Goal: Task Accomplishment & Management: Use online tool/utility

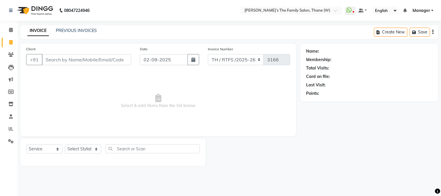
select select "service"
click at [82, 27] on div "INVOICE PREVIOUS INVOICES Create New Save" at bounding box center [229, 32] width 418 height 14
click at [81, 31] on link "PREVIOUS INVOICES" at bounding box center [76, 30] width 41 height 5
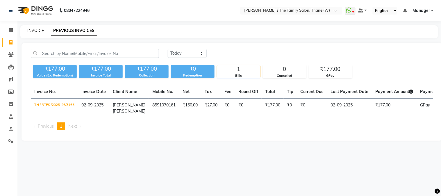
click at [34, 31] on link "INVOICE" at bounding box center [35, 30] width 17 height 5
select select "service"
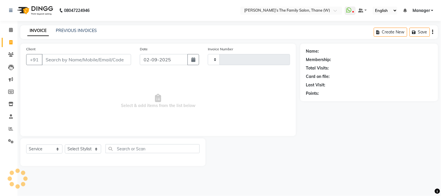
type input "3166"
select select "8004"
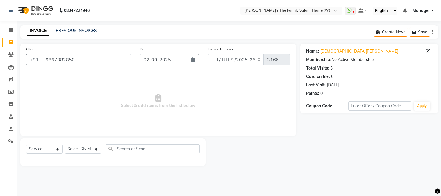
select select "service"
click at [114, 65] on input "9867382850" at bounding box center [86, 59] width 89 height 11
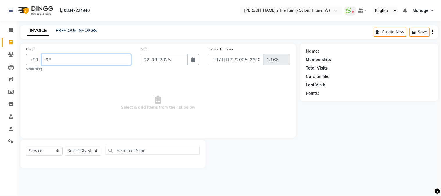
type input "9"
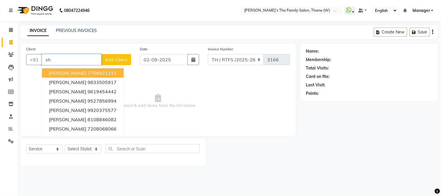
type input "s"
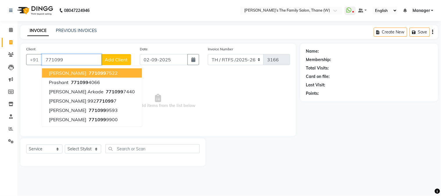
click at [109, 73] on ngb-highlight "771099 7522" at bounding box center [103, 73] width 30 height 6
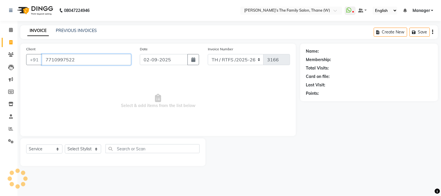
type input "7710997522"
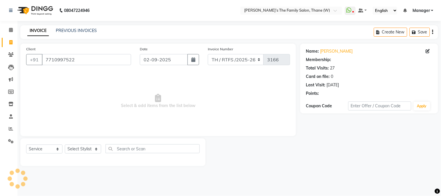
select select "1: Object"
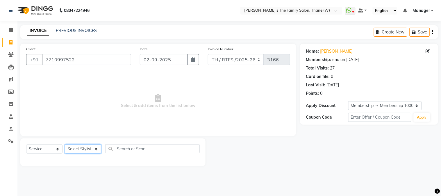
click at [91, 151] on select "Select Stylist Aarohi P [PERSON_NAME] [PERSON_NAME] A [PERSON_NAME] .[PERSON_NA…" at bounding box center [83, 149] width 36 height 9
select select "35580"
click at [65, 145] on select "Select Stylist Aarohi P [PERSON_NAME] [PERSON_NAME] A [PERSON_NAME] .[PERSON_NA…" at bounding box center [83, 149] width 36 height 9
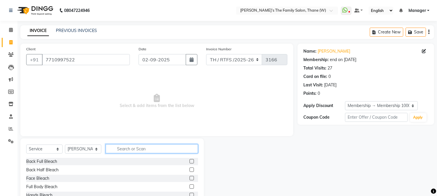
click at [146, 149] on input "text" at bounding box center [152, 148] width 92 height 9
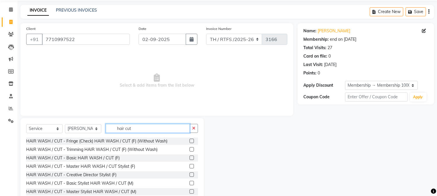
scroll to position [37, 0]
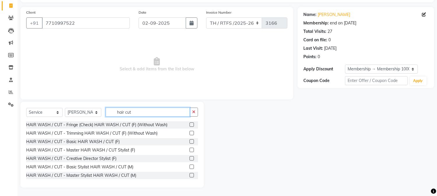
type input "hair cut"
click at [189, 167] on label at bounding box center [191, 167] width 4 height 4
click at [189, 167] on input "checkbox" at bounding box center [191, 167] width 4 height 4
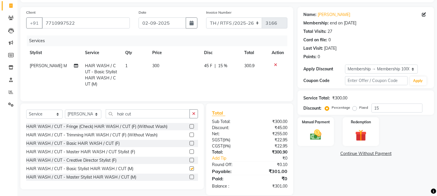
checkbox input "false"
click at [172, 117] on input "hair cut" at bounding box center [148, 113] width 84 height 9
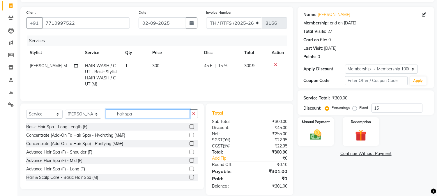
scroll to position [26, 0]
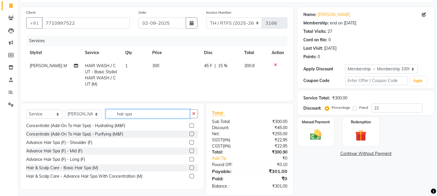
type input "hair spa"
click at [189, 170] on label at bounding box center [191, 168] width 4 height 4
click at [189, 170] on input "checkbox" at bounding box center [191, 168] width 4 height 4
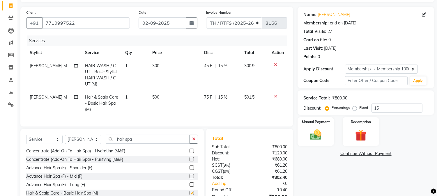
checkbox input "false"
click at [159, 97] on td "500" at bounding box center [175, 103] width 52 height 25
select select "35580"
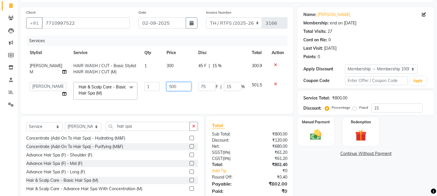
click at [177, 86] on input "500" at bounding box center [178, 86] width 25 height 9
type input "5"
type input "1000"
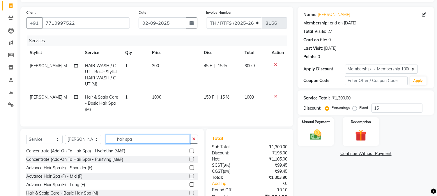
click at [172, 132] on div "Client [PHONE_NUMBER] Date [DATE] Invoice Number TH / RTFS /[PHONE_NUMBER] Serv…" at bounding box center [156, 114] width 281 height 214
type input "h"
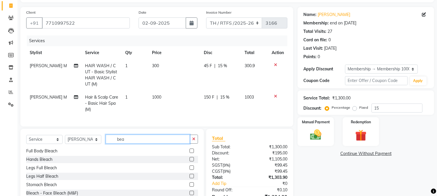
scroll to position [0, 0]
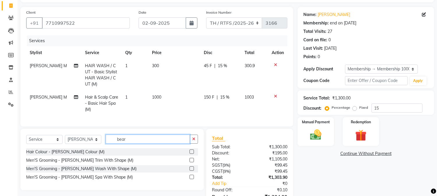
type input "bear"
click at [191, 162] on label at bounding box center [191, 160] width 4 height 4
click at [191, 162] on input "checkbox" at bounding box center [191, 161] width 4 height 4
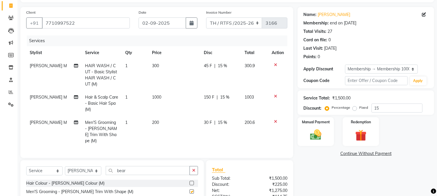
checkbox input "false"
click at [312, 135] on img at bounding box center [315, 135] width 19 height 14
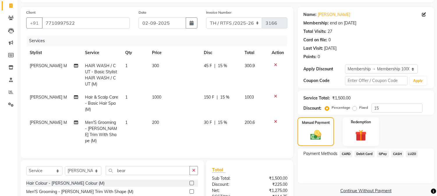
scroll to position [100, 0]
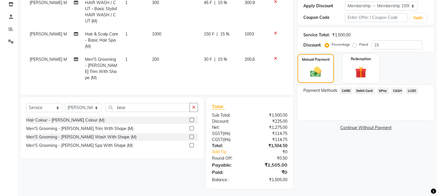
click at [397, 92] on span "CASH" at bounding box center [397, 91] width 13 height 7
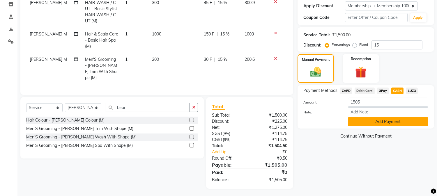
click at [388, 121] on button "Add Payment" at bounding box center [388, 121] width 80 height 9
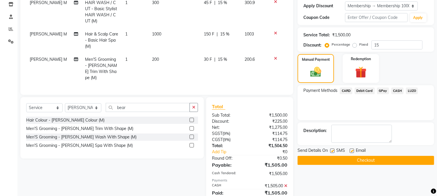
click at [373, 160] on button "Checkout" at bounding box center [365, 160] width 136 height 9
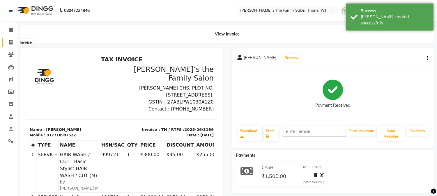
click at [9, 42] on icon at bounding box center [10, 42] width 3 height 4
select select "service"
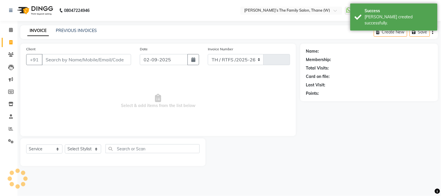
select select "8004"
type input "3167"
